Goal: Information Seeking & Learning: Learn about a topic

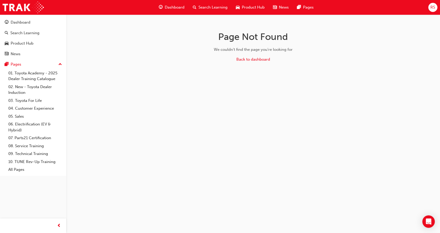
click at [252, 7] on span "Product Hub" at bounding box center [253, 7] width 23 height 6
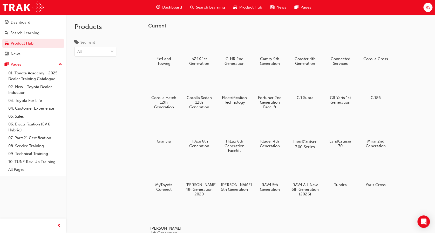
click at [303, 141] on h5 "LandCruiser 300 Series" at bounding box center [304, 144] width 29 height 10
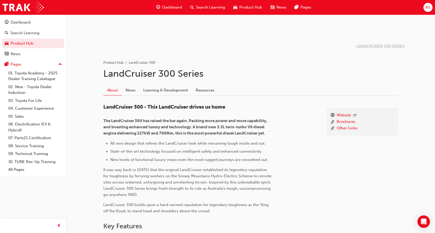
scroll to position [67, 0]
click at [176, 93] on link "Learning & Development" at bounding box center [165, 90] width 52 height 10
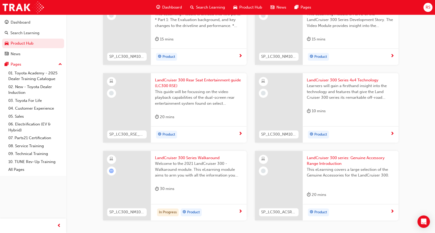
scroll to position [196, 0]
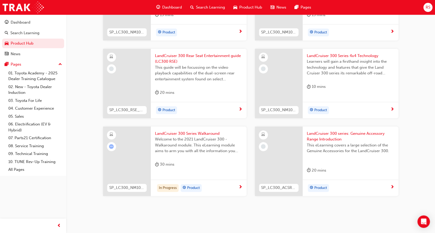
click at [211, 137] on span "Welcome to the 2021 LandCruiser 300 - Walkaround module. This eLearning module …" at bounding box center [198, 145] width 87 height 18
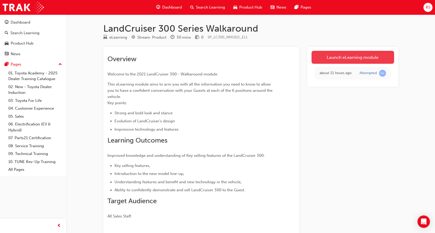
click at [337, 52] on link "Launch eLearning module" at bounding box center [352, 57] width 82 height 13
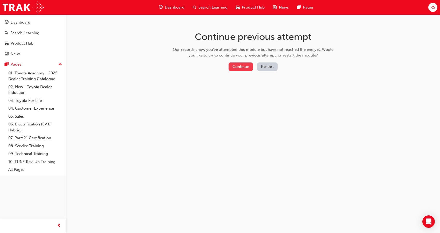
click at [238, 67] on button "Continue" at bounding box center [240, 66] width 24 height 9
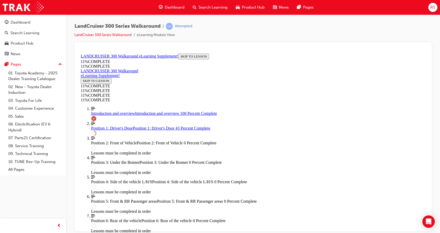
scroll to position [346, 0]
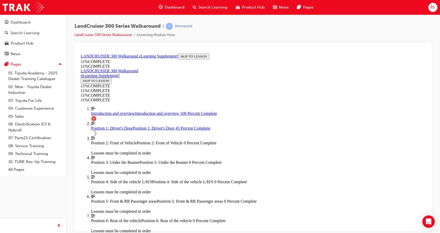
scroll to position [75, 0]
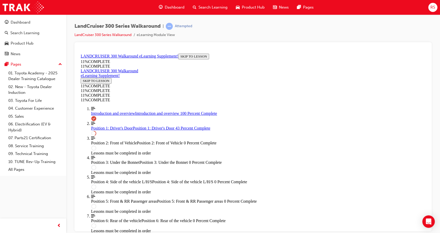
scroll to position [146, 0]
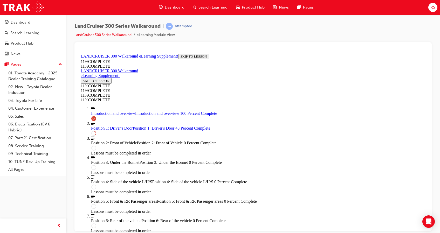
scroll to position [223, 0]
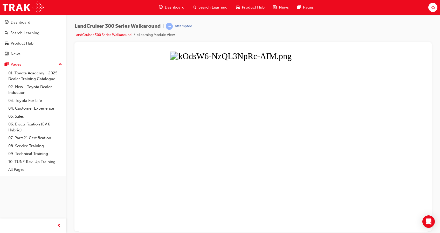
click at [395, 100] on button "Unzoom image" at bounding box center [253, 141] width 349 height 181
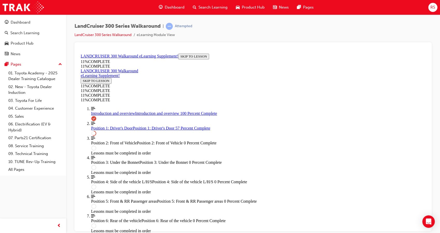
scroll to position [71, 0]
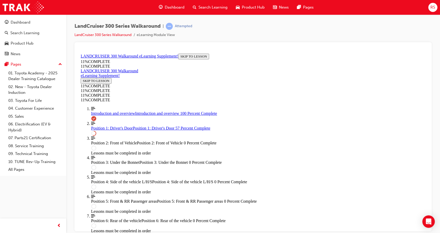
drag, startPoint x: 216, startPoint y: 90, endPoint x: 293, endPoint y: 96, distance: 77.5
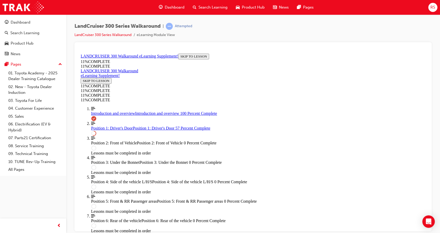
drag, startPoint x: 214, startPoint y: 87, endPoint x: 292, endPoint y: 122, distance: 85.3
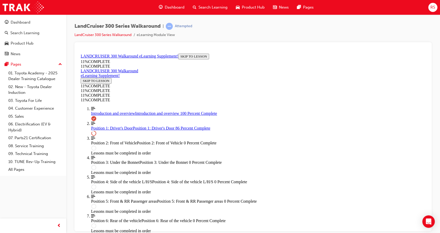
scroll to position [515, 0]
drag, startPoint x: 249, startPoint y: 143, endPoint x: 269, endPoint y: 115, distance: 34.5
drag, startPoint x: 250, startPoint y: 149, endPoint x: 271, endPoint y: 149, distance: 20.7
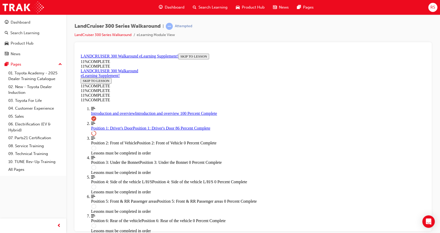
drag, startPoint x: 256, startPoint y: 173, endPoint x: 277, endPoint y: 173, distance: 21.0
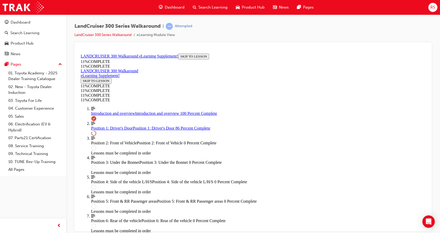
drag, startPoint x: 244, startPoint y: 164, endPoint x: 261, endPoint y: 113, distance: 54.3
drag, startPoint x: 241, startPoint y: 141, endPoint x: 258, endPoint y: 164, distance: 28.5
drag, startPoint x: 251, startPoint y: 135, endPoint x: 265, endPoint y: 135, distance: 13.7
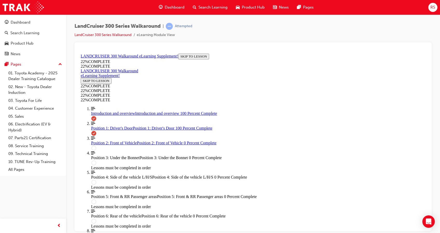
scroll to position [741, 0]
drag, startPoint x: 203, startPoint y: 62, endPoint x: 394, endPoint y: 83, distance: 191.6
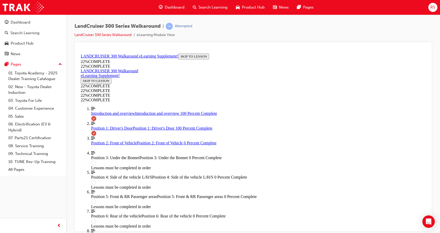
drag, startPoint x: 204, startPoint y: 62, endPoint x: 376, endPoint y: 66, distance: 171.9
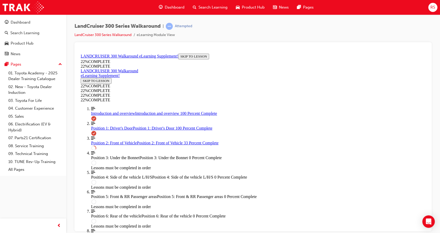
drag, startPoint x: 233, startPoint y: 66, endPoint x: 311, endPoint y: 68, distance: 78.9
drag, startPoint x: 234, startPoint y: 64, endPoint x: 303, endPoint y: 72, distance: 69.6
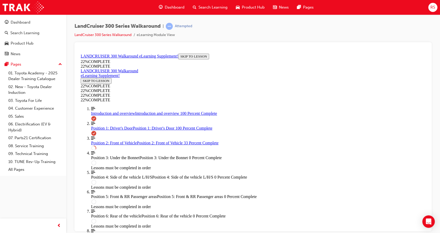
drag, startPoint x: 263, startPoint y: 115, endPoint x: 337, endPoint y: 115, distance: 74.4
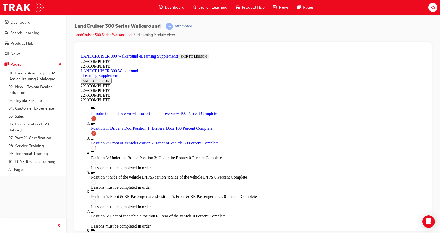
click at [297, 232] on div "LandCruiser 300 Series Walkaround | Attempted LandCruiser 300 Series Walkaround…" at bounding box center [220, 116] width 440 height 233
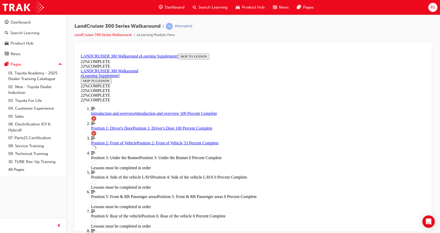
scroll to position [44, 0]
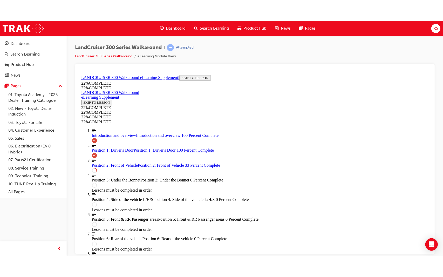
scroll to position [0, 0]
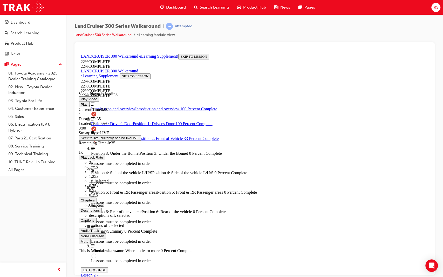
click at [81, 233] on span "Video player. You can use the space bar to toggle playback and arrow keys to sc…" at bounding box center [81, 236] width 0 height 4
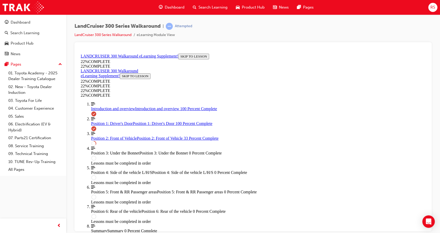
scroll to position [244, 0]
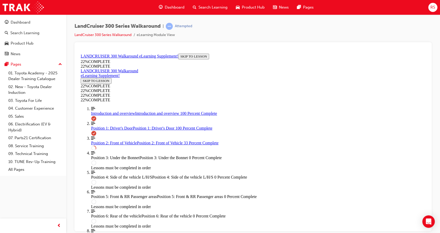
scroll to position [208, 0]
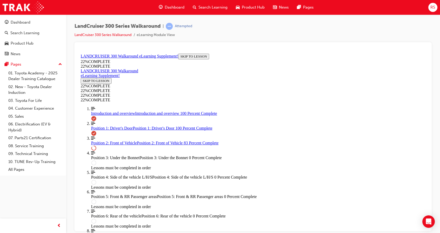
scroll to position [423, 0]
drag, startPoint x: 311, startPoint y: 82, endPoint x: 374, endPoint y: 87, distance: 63.0
drag, startPoint x: 374, startPoint y: 87, endPoint x: 373, endPoint y: 92, distance: 5.0
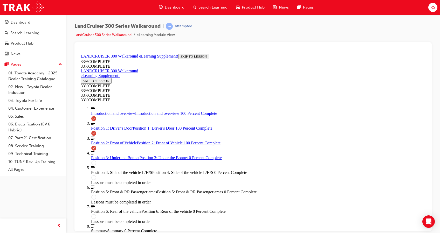
scroll to position [672, 0]
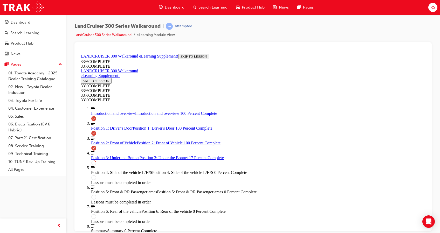
scroll to position [309, 0]
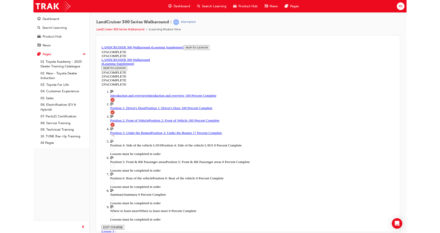
scroll to position [269, 0]
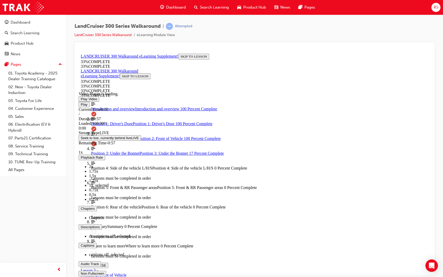
click at [81, 233] on span "Video player. You can use the space bar to toggle playback and arrow keys to sc…" at bounding box center [81, 273] width 0 height 4
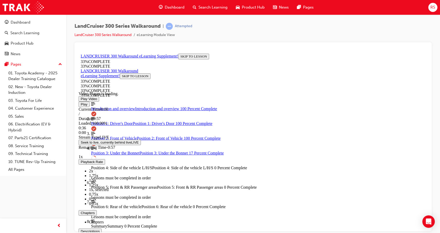
scroll to position [189, 0]
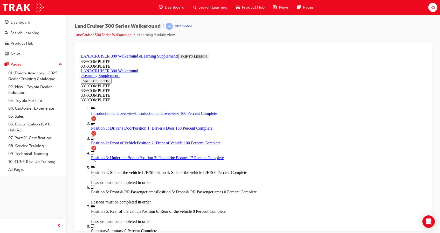
scroll to position [198, 0]
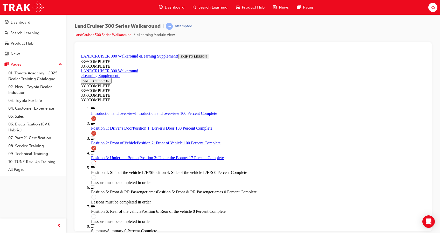
scroll to position [205, 0]
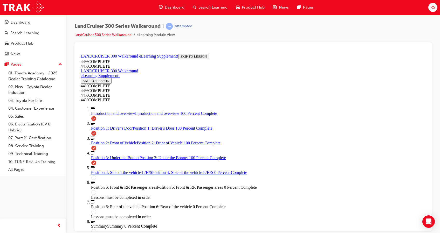
scroll to position [917, 0]
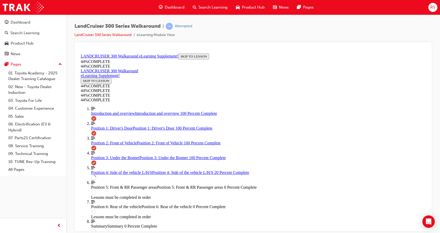
scroll to position [157, 0]
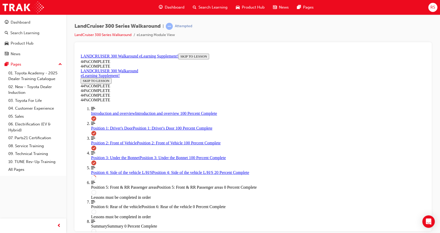
scroll to position [93, 0]
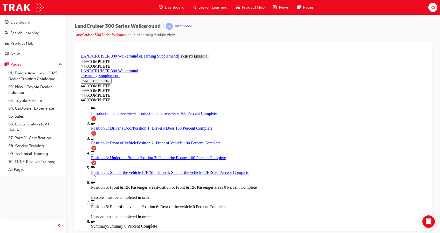
scroll to position [141, 0]
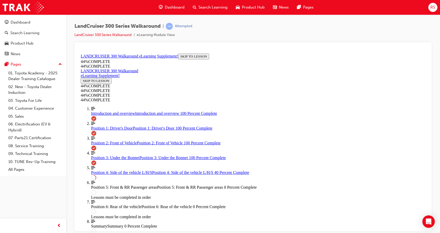
scroll to position [148, 0]
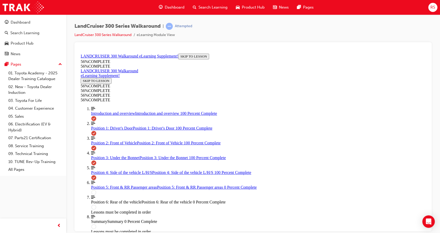
scroll to position [578, 0]
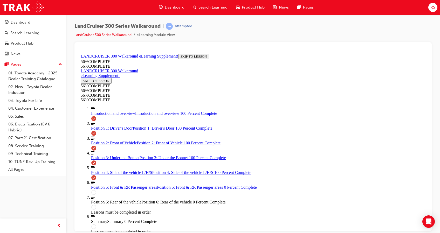
drag, startPoint x: 181, startPoint y: 77, endPoint x: 400, endPoint y: 96, distance: 219.4
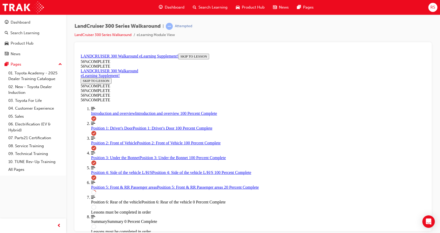
drag, startPoint x: 187, startPoint y: 60, endPoint x: 321, endPoint y: 73, distance: 134.7
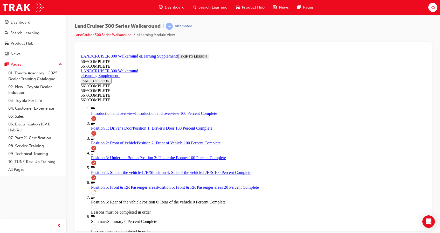
drag, startPoint x: 321, startPoint y: 73, endPoint x: 368, endPoint y: 89, distance: 49.6
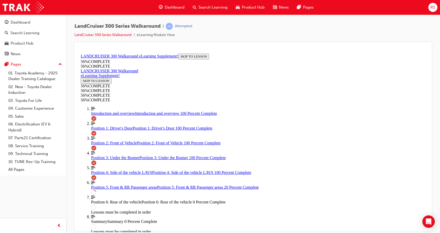
scroll to position [81, 0]
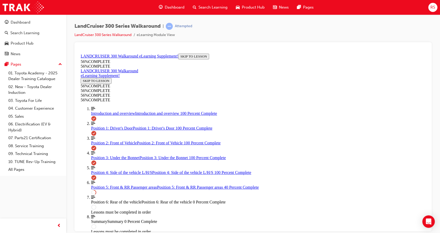
scroll to position [136, 0]
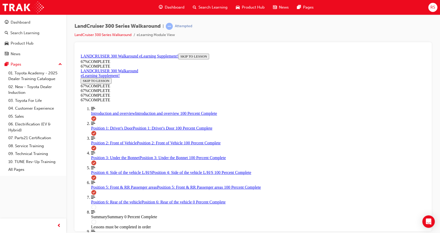
scroll to position [507, 0]
drag, startPoint x: 242, startPoint y: 123, endPoint x: 259, endPoint y: 142, distance: 25.3
drag, startPoint x: 247, startPoint y: 171, endPoint x: 251, endPoint y: 176, distance: 6.4
drag, startPoint x: 247, startPoint y: 102, endPoint x: 251, endPoint y: 102, distance: 4.2
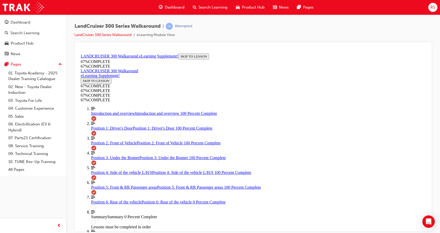
drag, startPoint x: 257, startPoint y: 103, endPoint x: 275, endPoint y: 106, distance: 18.3
drag, startPoint x: 247, startPoint y: 165, endPoint x: 262, endPoint y: 115, distance: 52.0
drag, startPoint x: 241, startPoint y: 177, endPoint x: 249, endPoint y: 173, distance: 9.5
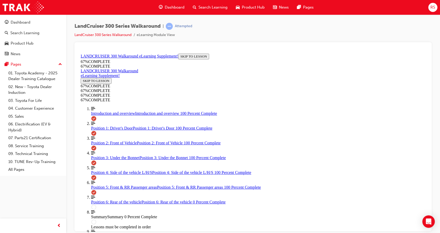
drag, startPoint x: 249, startPoint y: 173, endPoint x: 268, endPoint y: 169, distance: 18.7
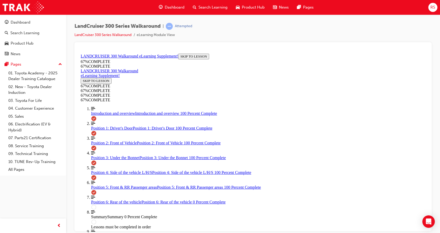
drag, startPoint x: 290, startPoint y: 196, endPoint x: 293, endPoint y: 185, distance: 11.5
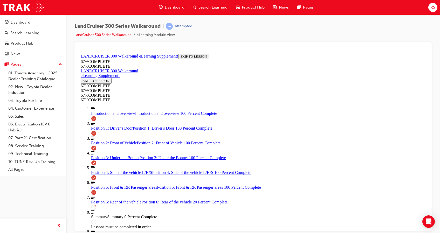
scroll to position [185, 0]
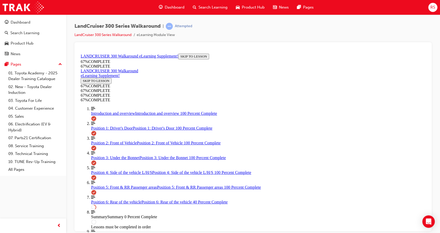
click at [328, 233] on html "Your version of Internet Explorer is outdated and not supported. Please upgrade…" at bounding box center [220, 116] width 440 height 233
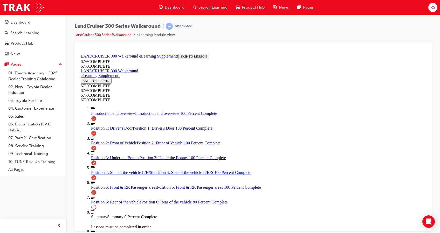
scroll to position [348, 0]
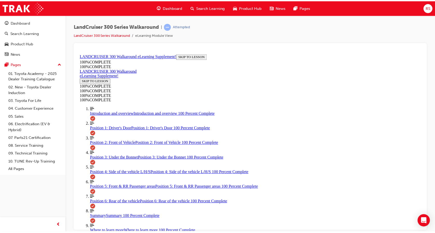
scroll to position [210, 0]
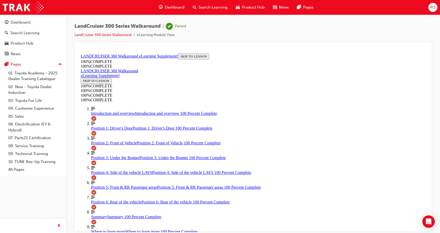
click at [246, 9] on span "Product Hub" at bounding box center [253, 7] width 23 height 6
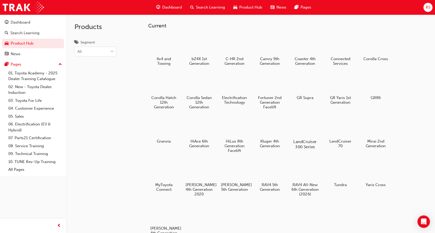
click at [309, 141] on h5 "LandCruiser 300 Series" at bounding box center [304, 144] width 29 height 10
